Goal: Find specific page/section: Find specific page/section

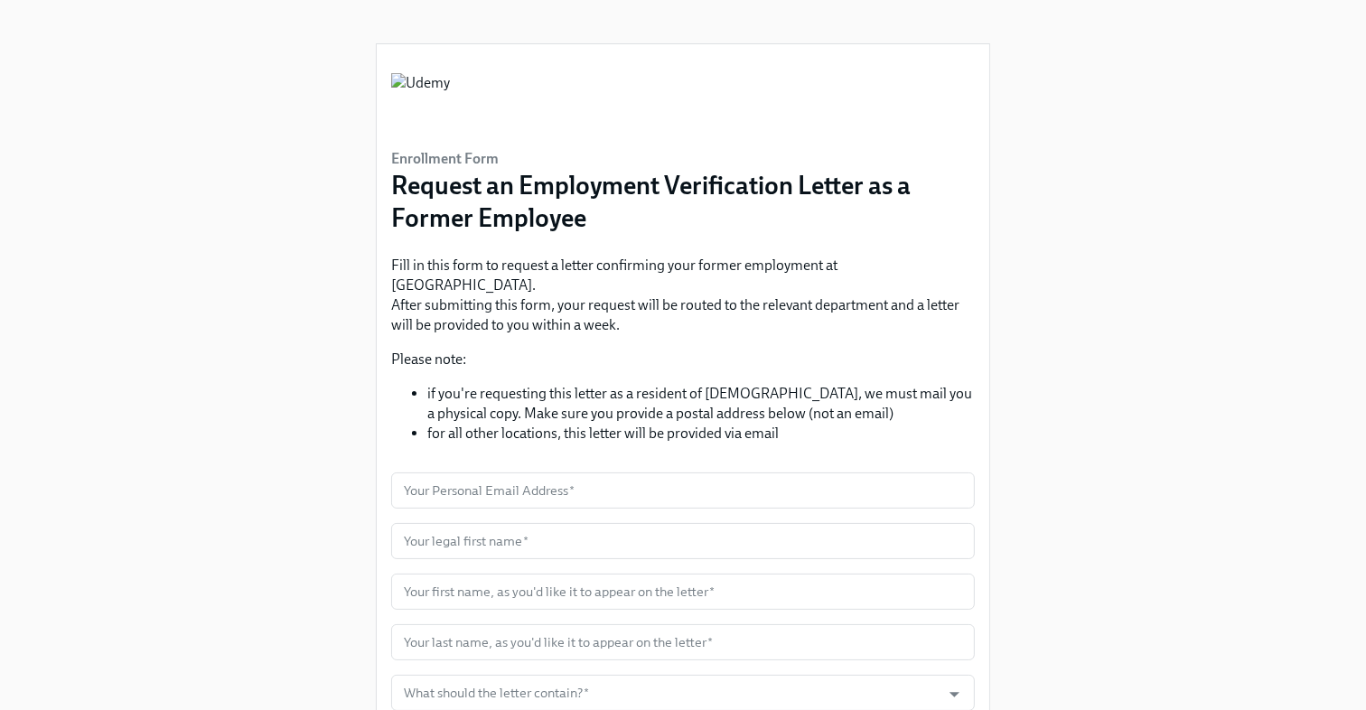
click at [65, 72] on div "Enrollment Form Request an Employment Verification Letter as a Former Employee …" at bounding box center [683, 446] width 1308 height 892
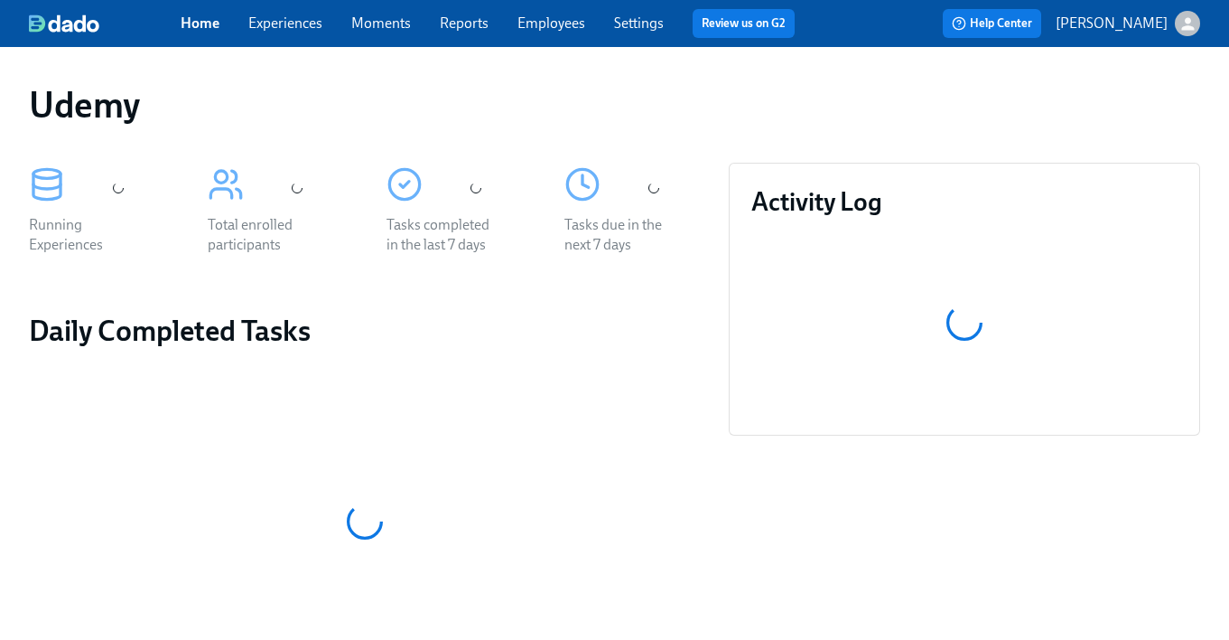
click at [295, 29] on link "Experiences" at bounding box center [285, 22] width 74 height 17
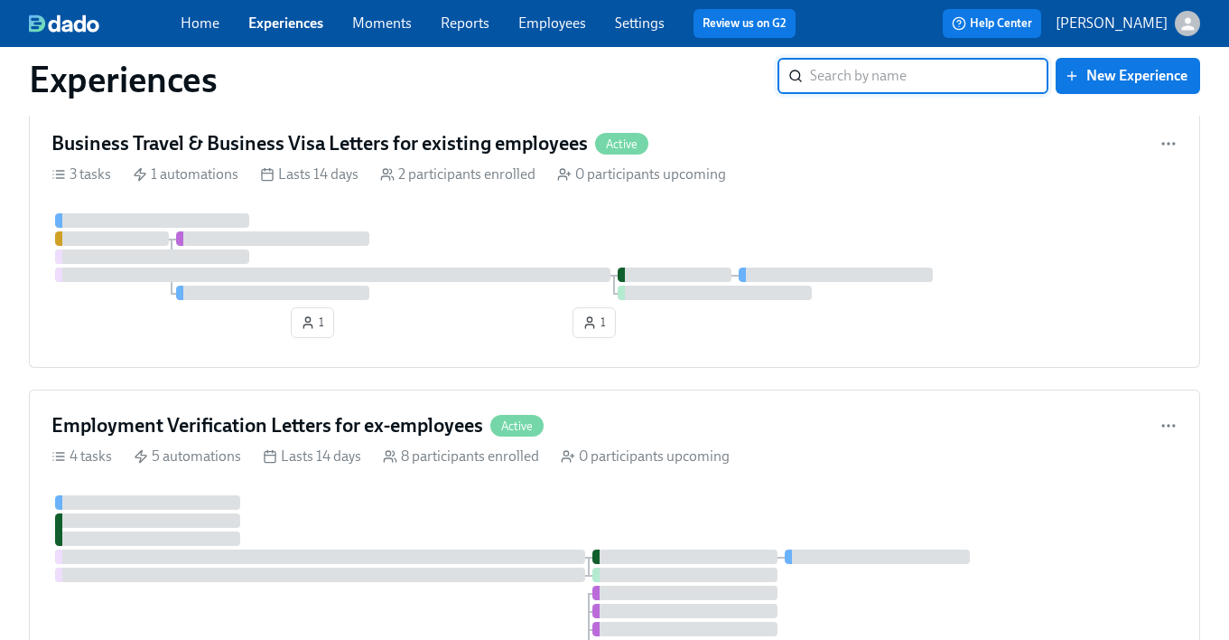
scroll to position [696, 0]
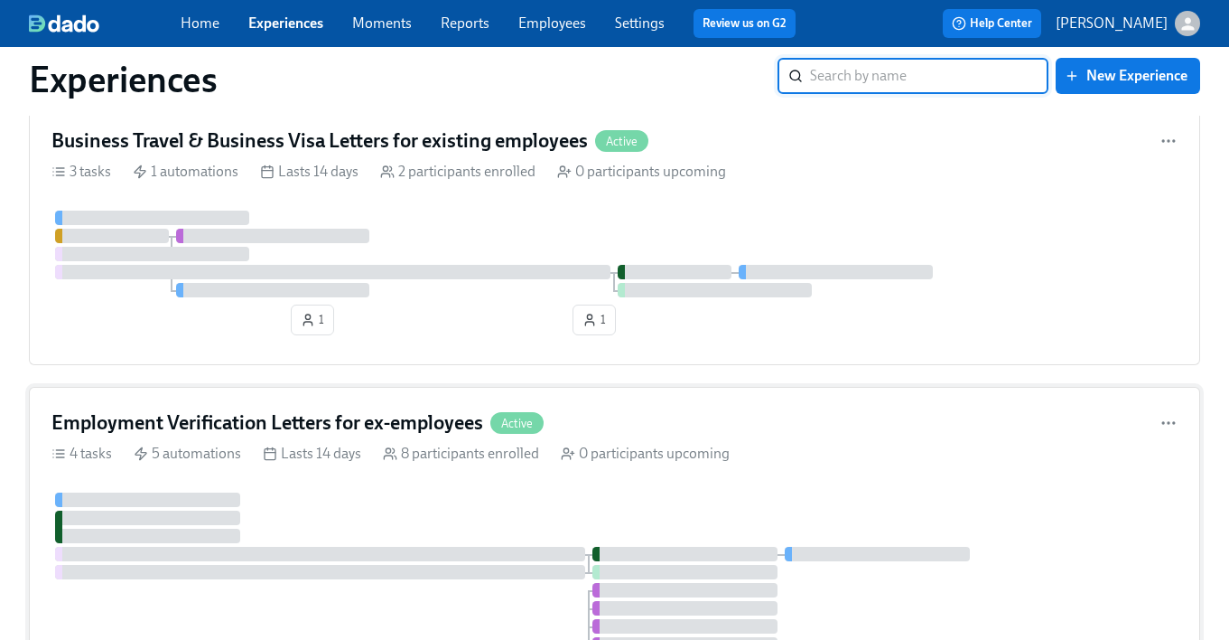
click at [209, 422] on h4 "Employment Verification Letters for ex-employees" at bounding box center [267, 422] width 432 height 27
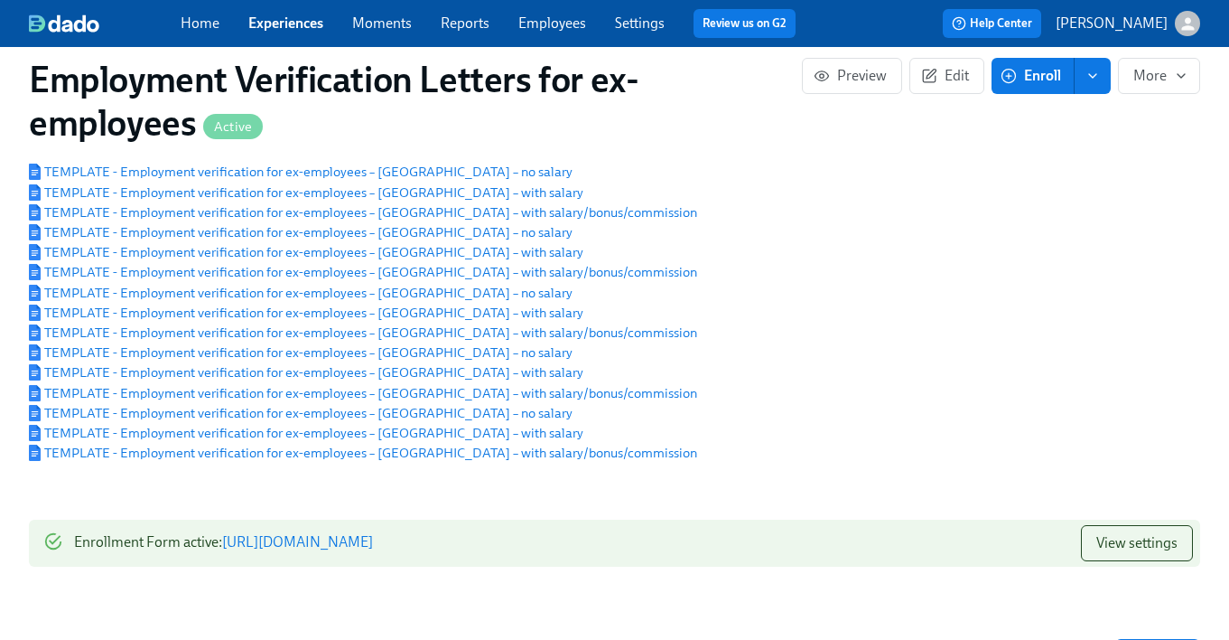
scroll to position [191, 0]
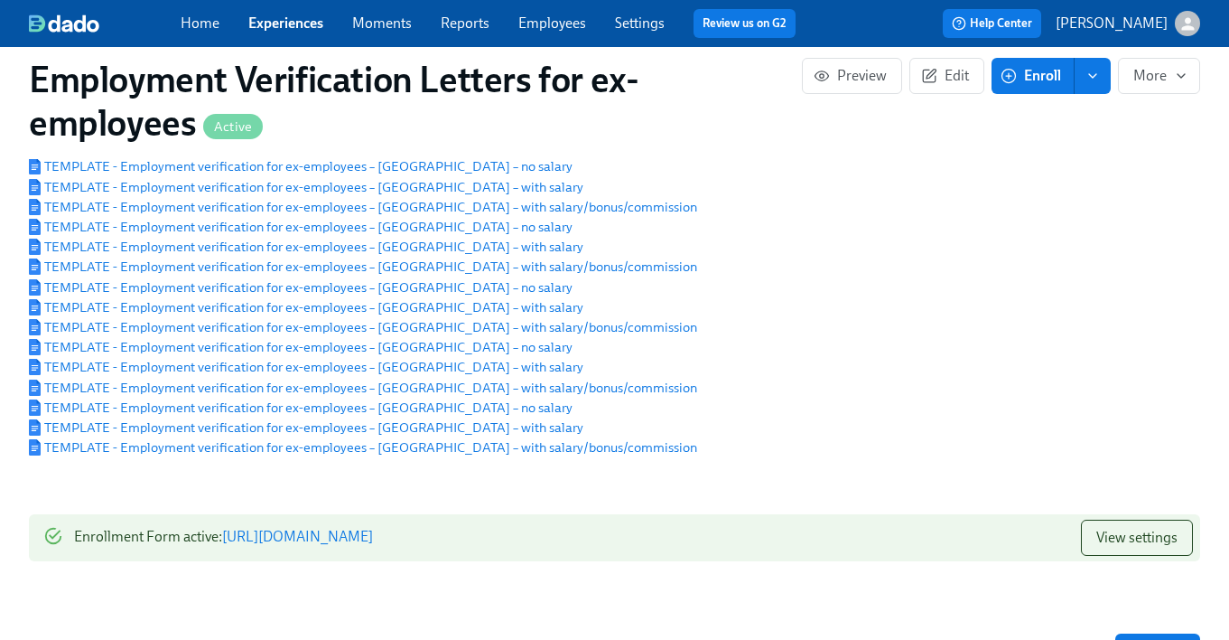
click at [373, 543] on link "https://my.dadohr.com/enrollmentForms/L47ZinWFmVWCCsIo2lVaiFZJdZ7Na4Rod" at bounding box center [297, 535] width 151 height 17
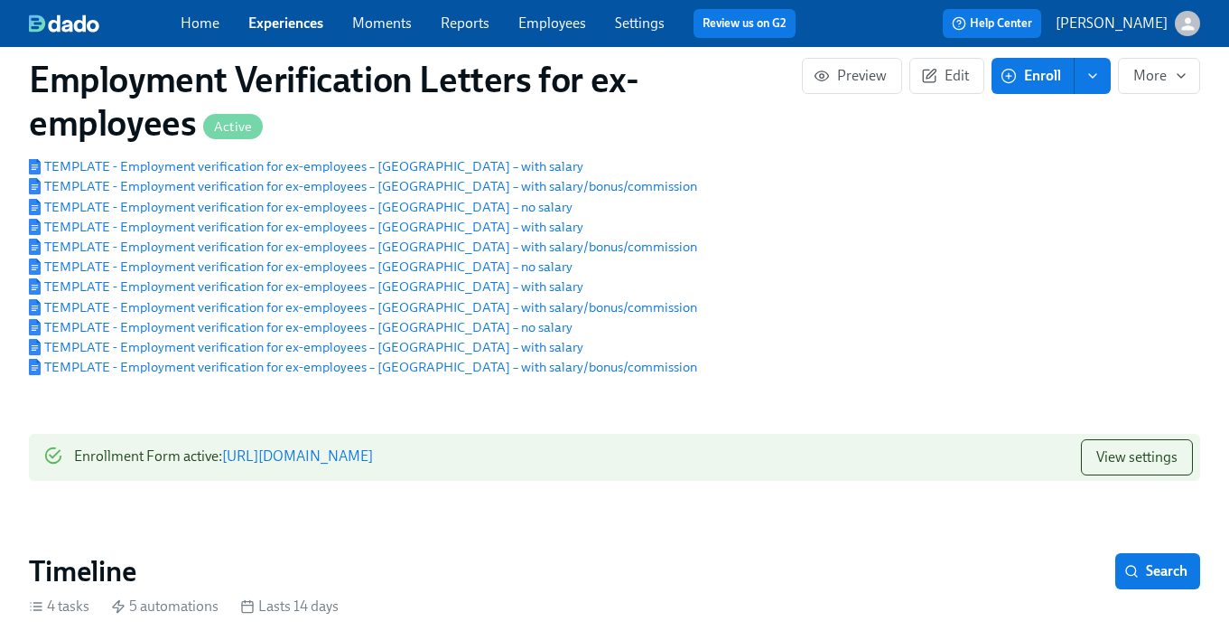
scroll to position [393, 0]
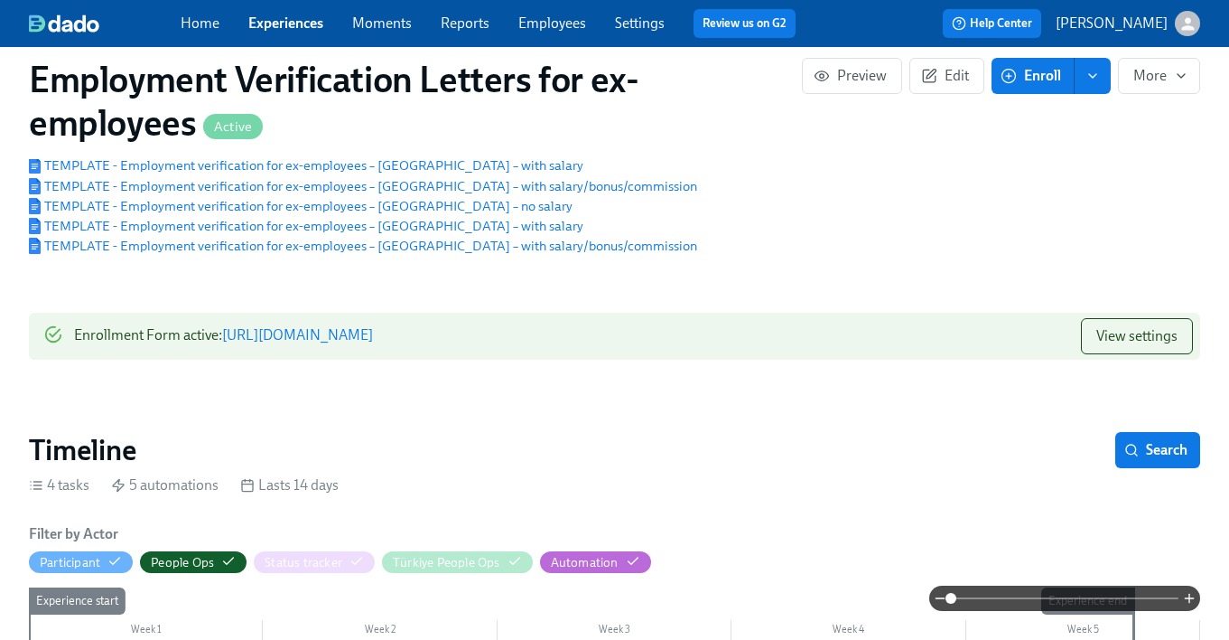
click at [373, 343] on link "https://my.dadohr.com/enrollmentForms/L47ZinWFmVWCCsIo2lVaiFZJdZ7Na4Rod" at bounding box center [297, 334] width 151 height 17
